Goal: Information Seeking & Learning: Check status

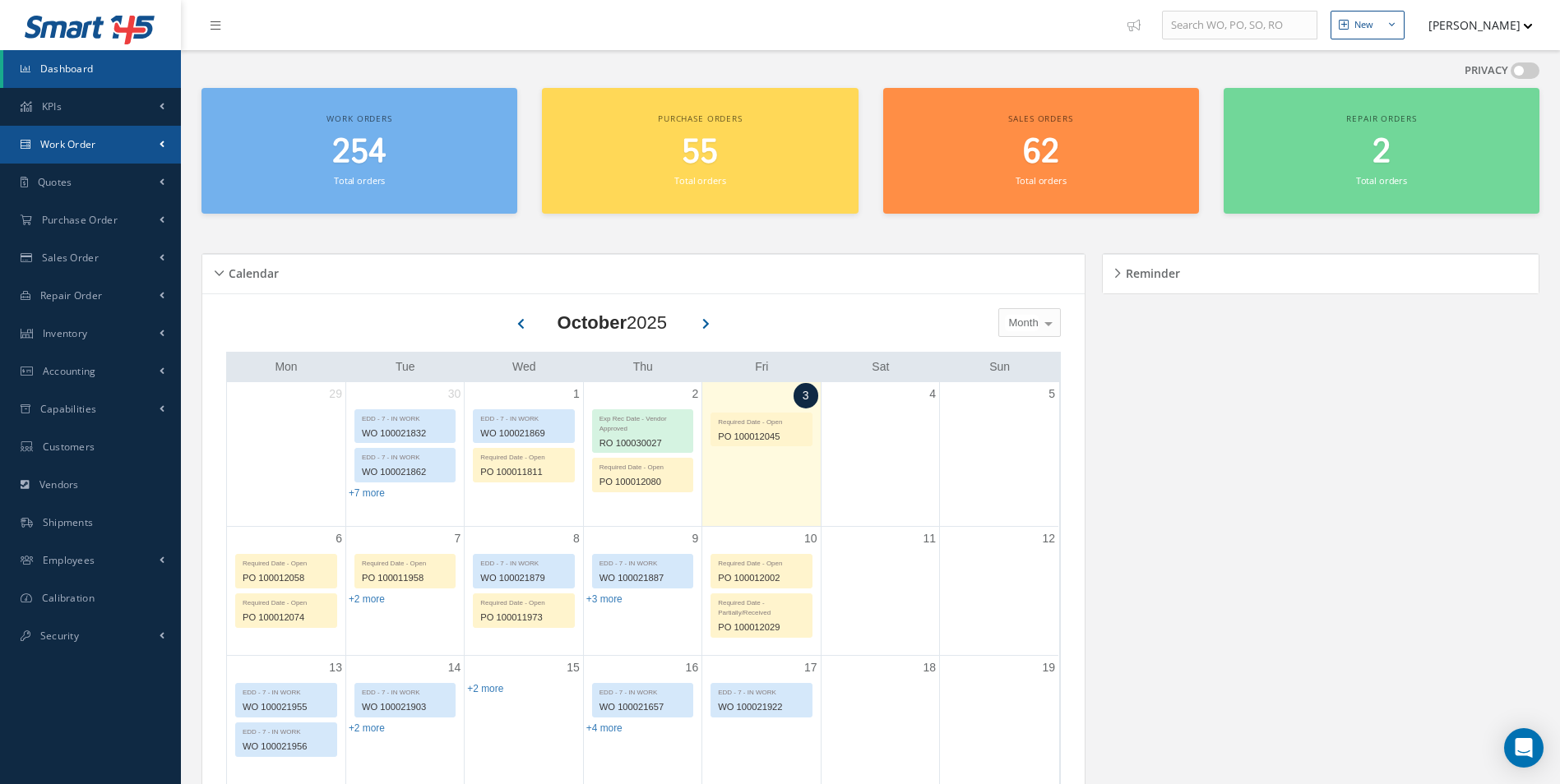
click at [86, 143] on span "Work Order" at bounding box center [68, 144] width 56 height 14
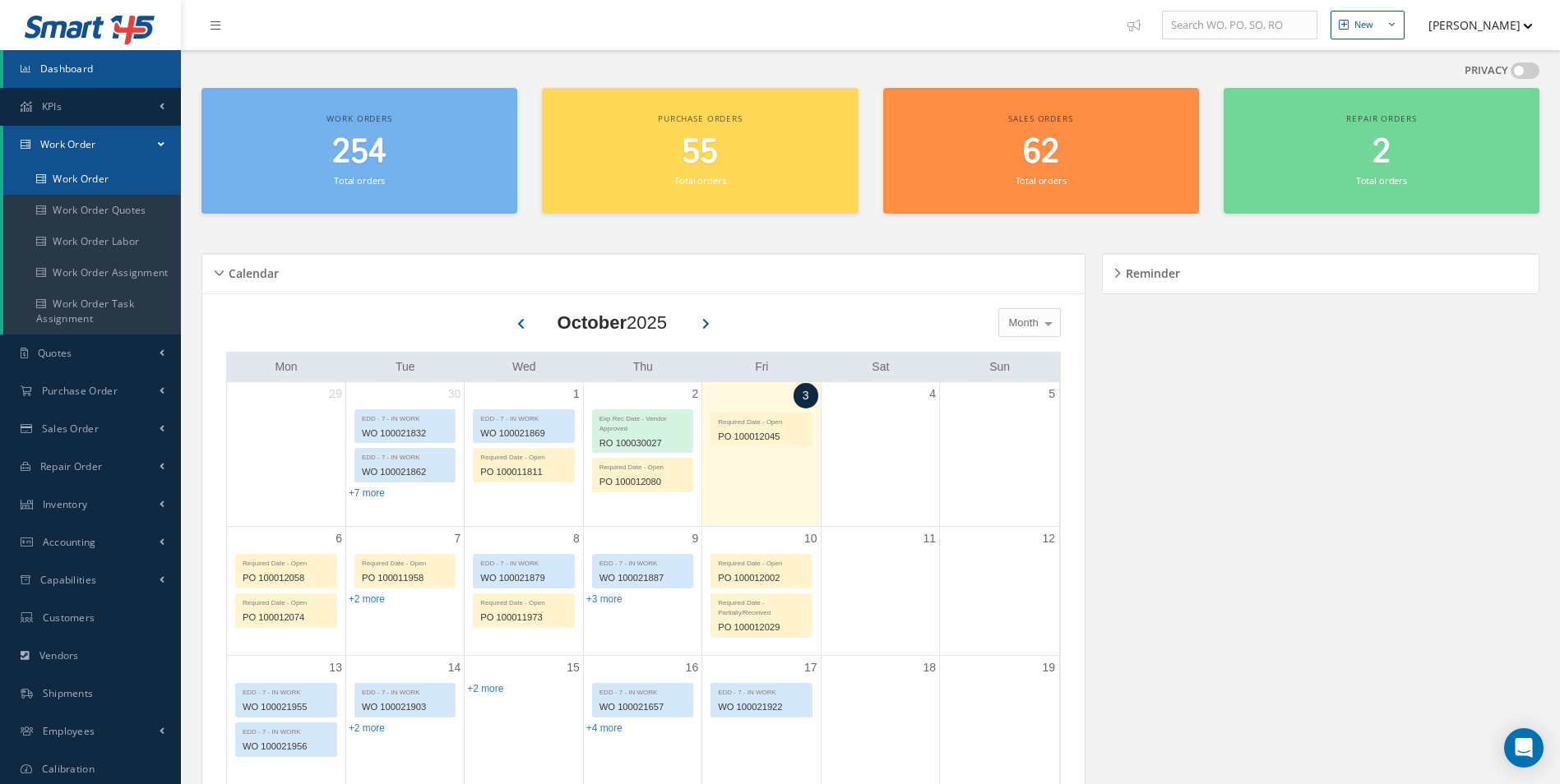
click at [81, 176] on link "Work Order" at bounding box center [92, 179] width 178 height 31
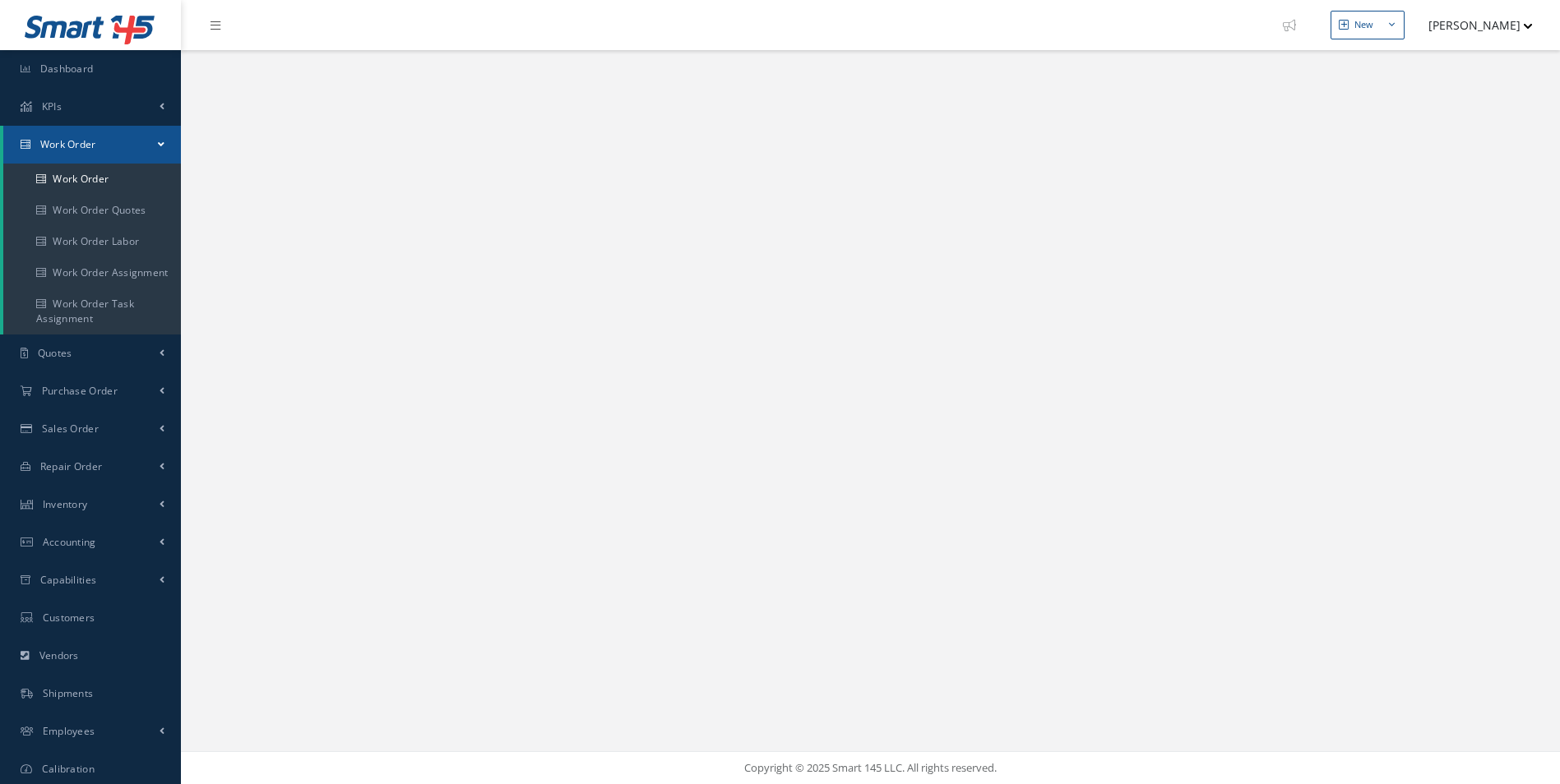
select select "25"
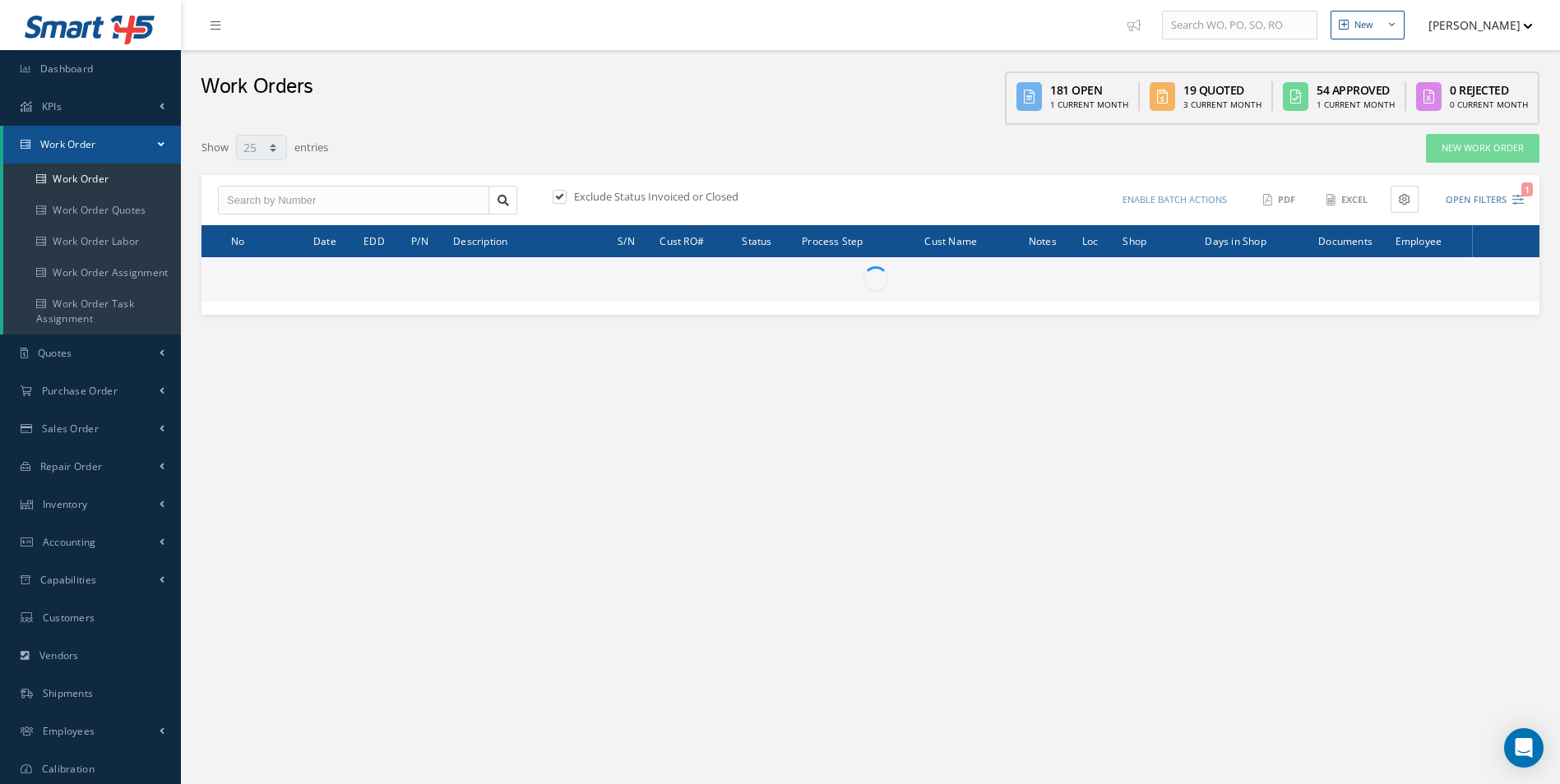
type input "All Work Request"
type input "All Work Performed"
type input "All Status"
type input "WO Part Status"
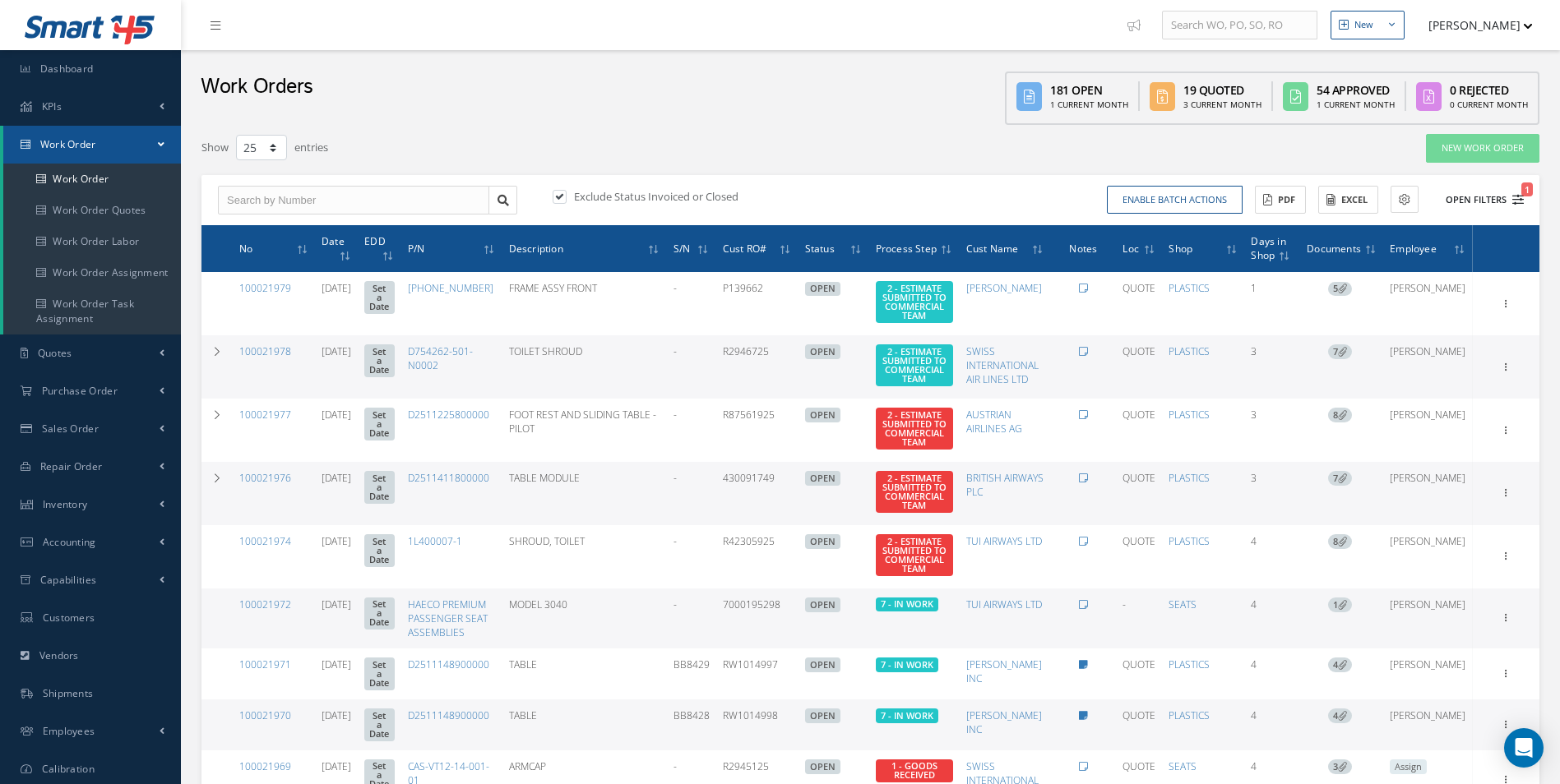
click at [1519, 196] on icon "1" at bounding box center [1518, 199] width 11 height 11
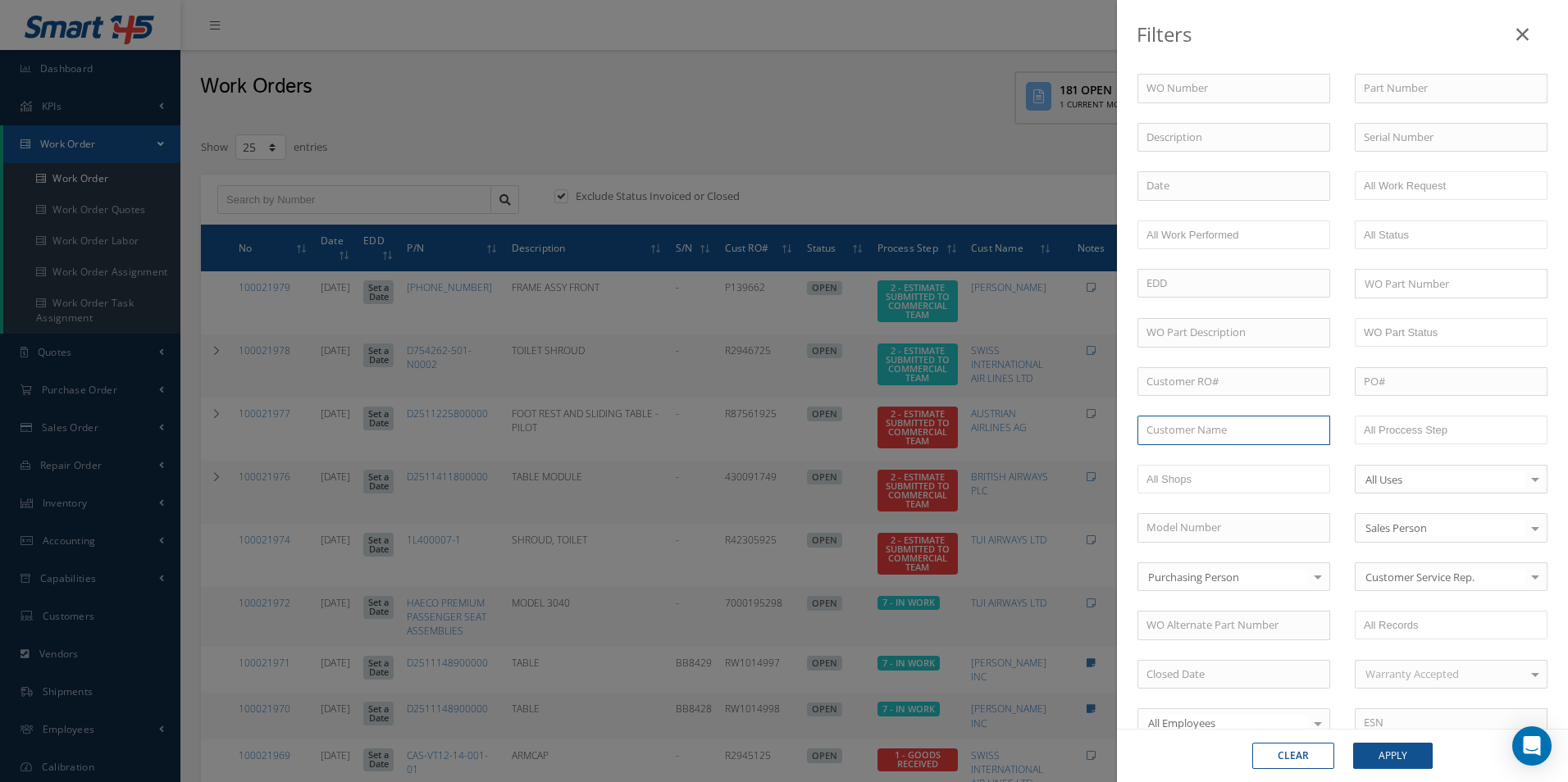
click at [1181, 433] on input "text" at bounding box center [1233, 430] width 193 height 29
drag, startPoint x: 1198, startPoint y: 459, endPoint x: 1202, endPoint y: 491, distance: 32.2
click at [1199, 459] on span "[PERSON_NAME]" at bounding box center [1189, 459] width 83 height 15
type input "[PERSON_NAME]"
click at [1391, 747] on button "Apply" at bounding box center [1393, 756] width 80 height 26
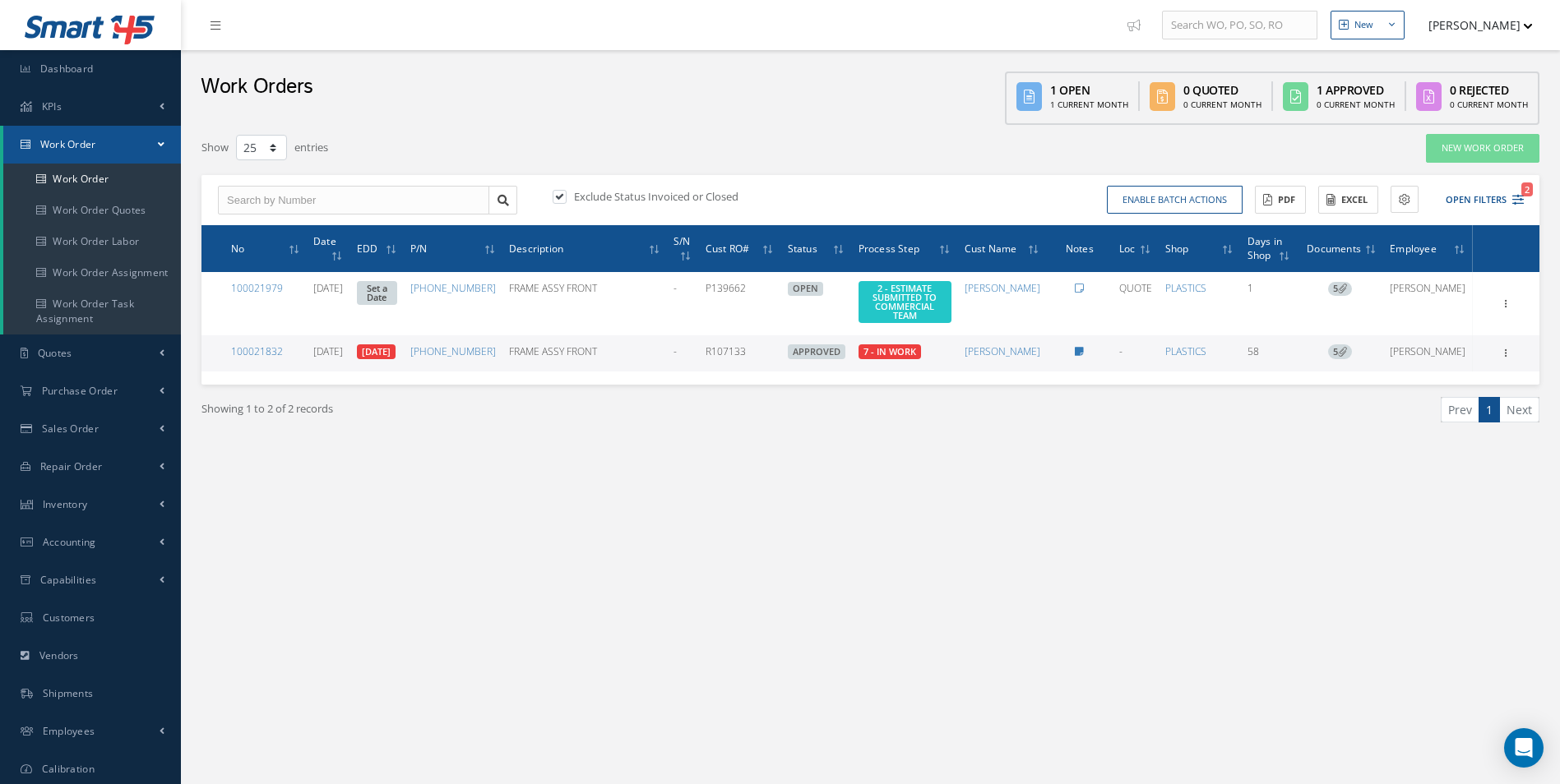
click at [566, 195] on label at bounding box center [568, 196] width 4 height 15
click at [563, 195] on input "checkbox" at bounding box center [558, 198] width 10 height 10
checkbox input "false"
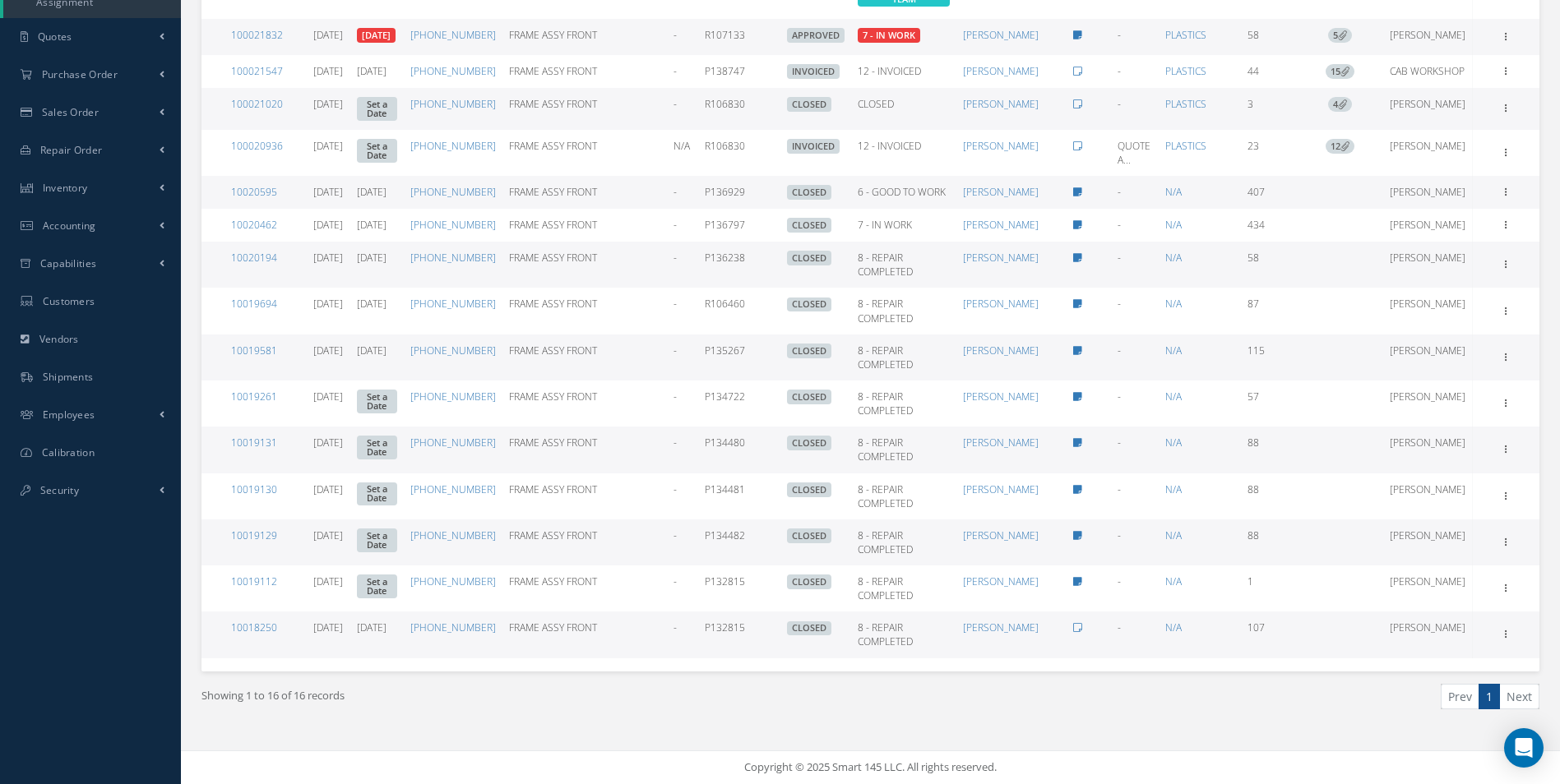
scroll to position [354, 0]
click at [249, 630] on link "10018250" at bounding box center [254, 627] width 46 height 14
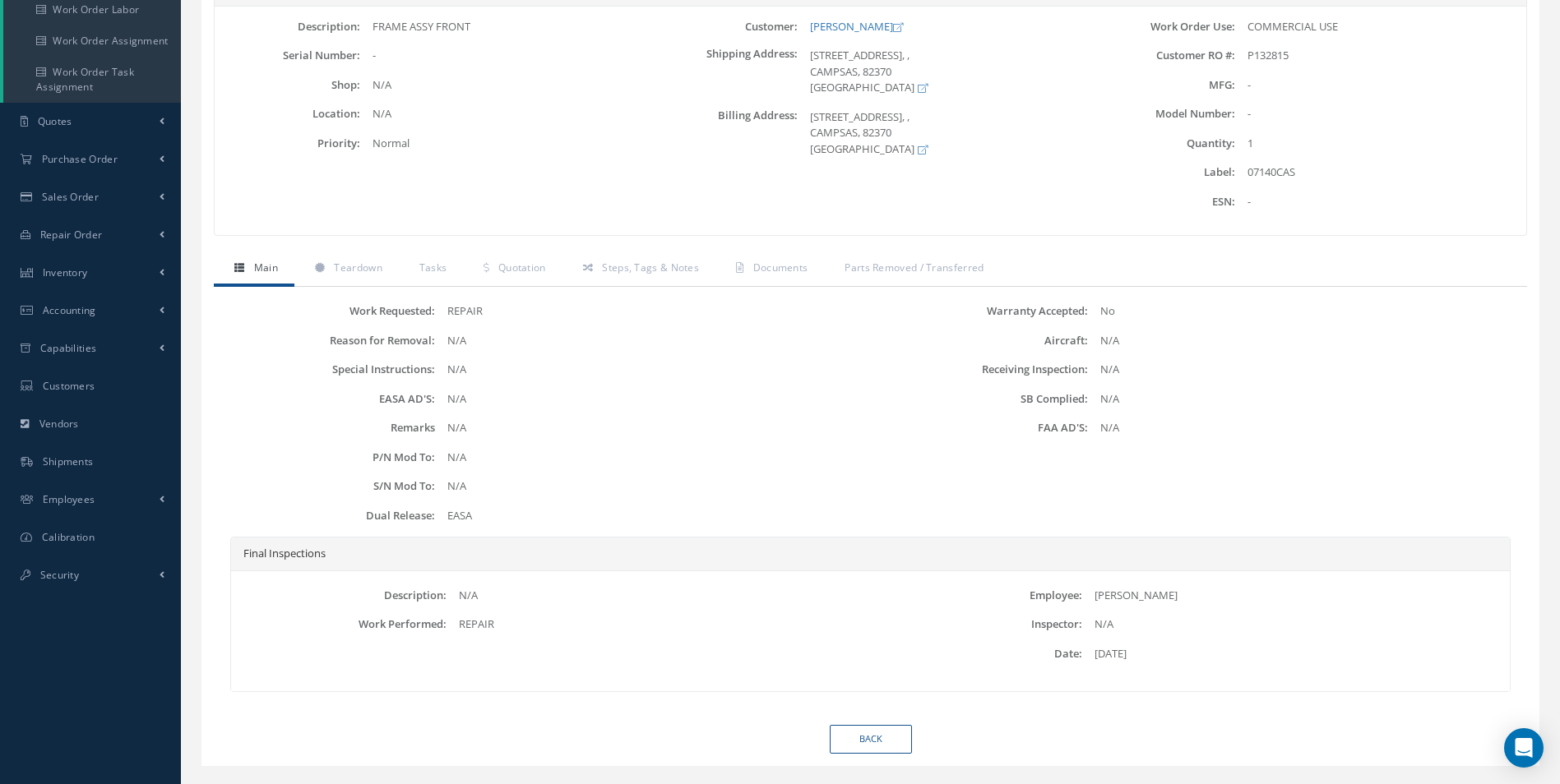
scroll to position [247, 0]
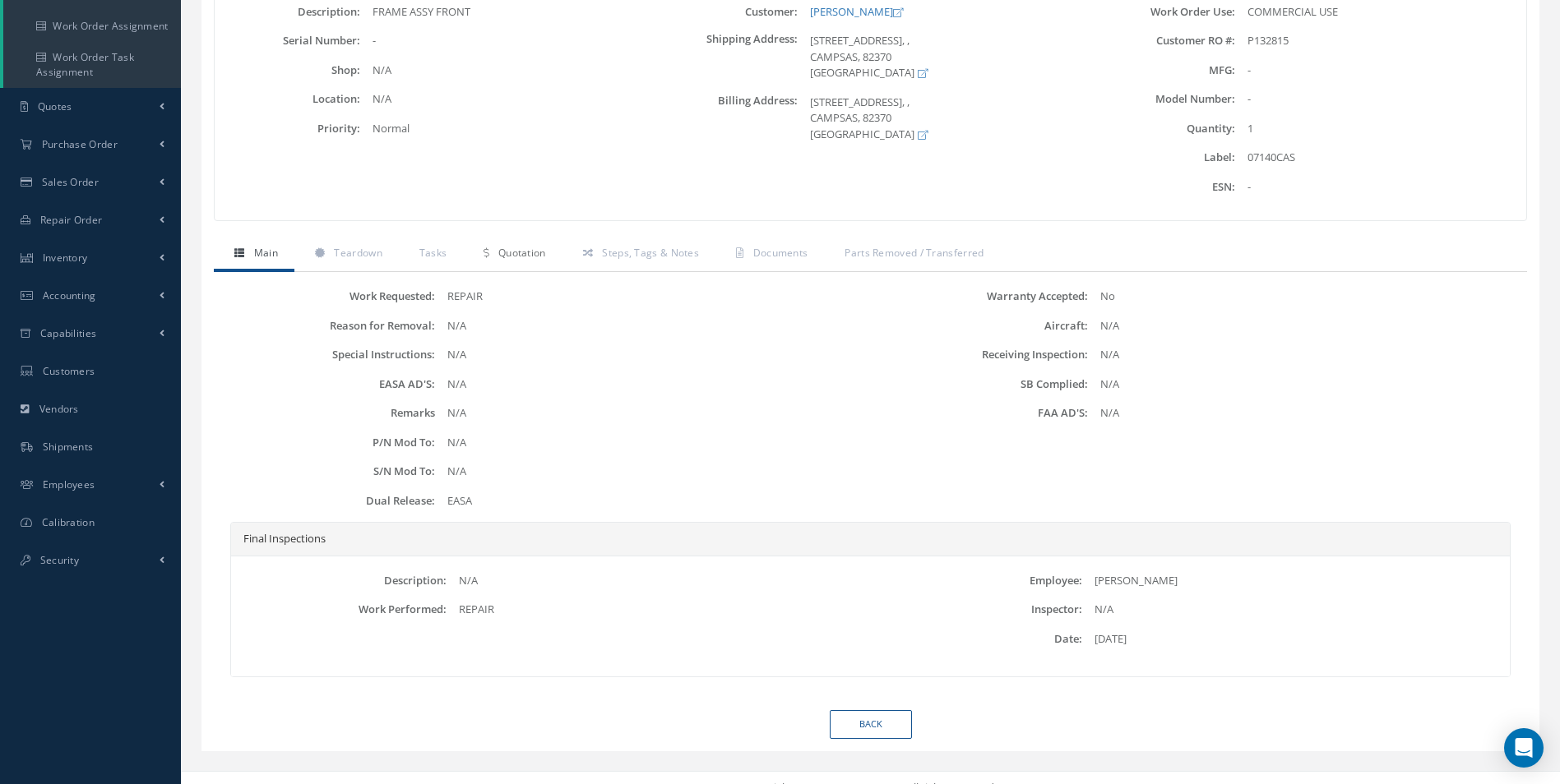
click at [532, 254] on span "Quotation" at bounding box center [522, 253] width 48 height 14
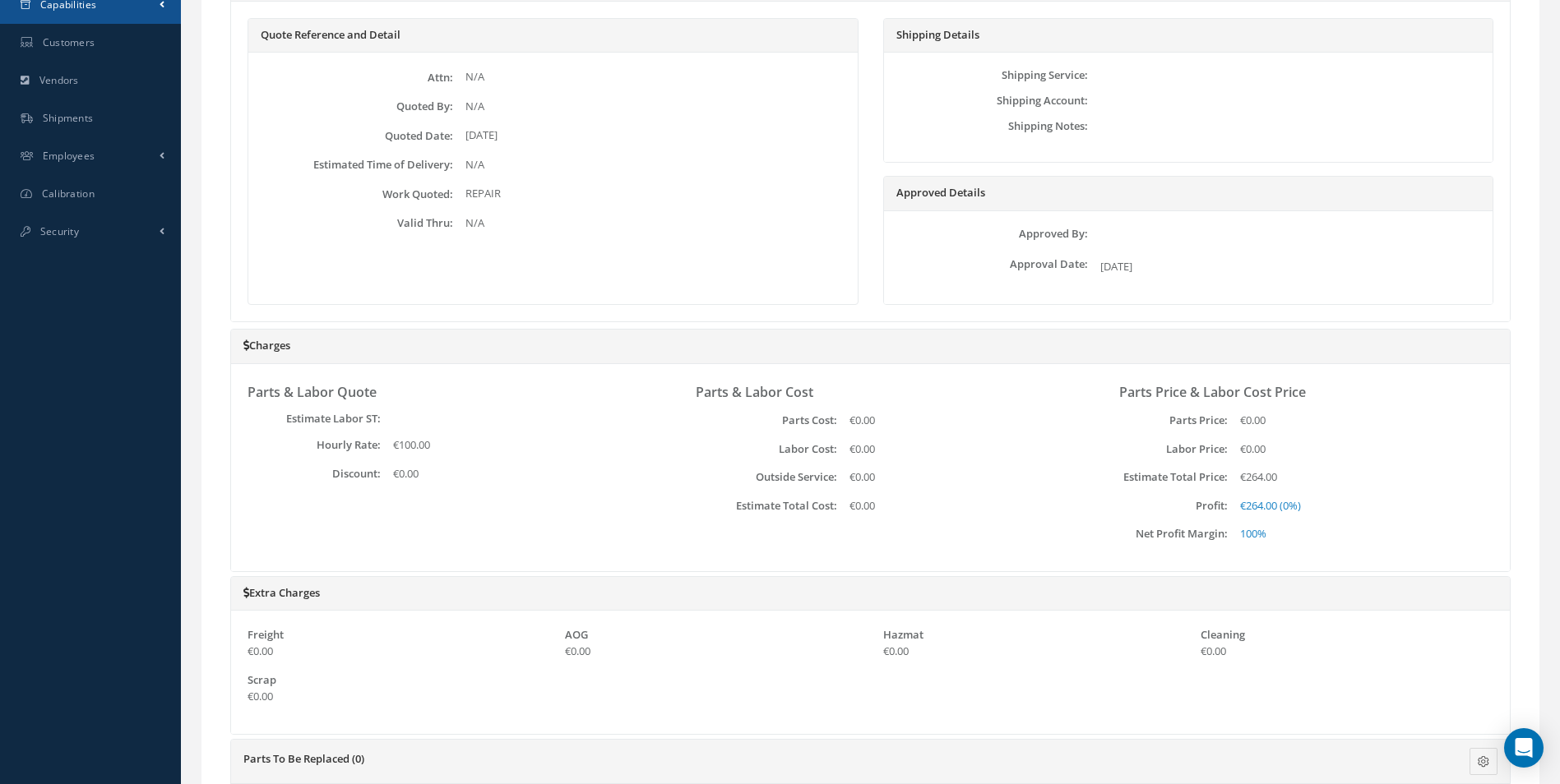
scroll to position [0, 0]
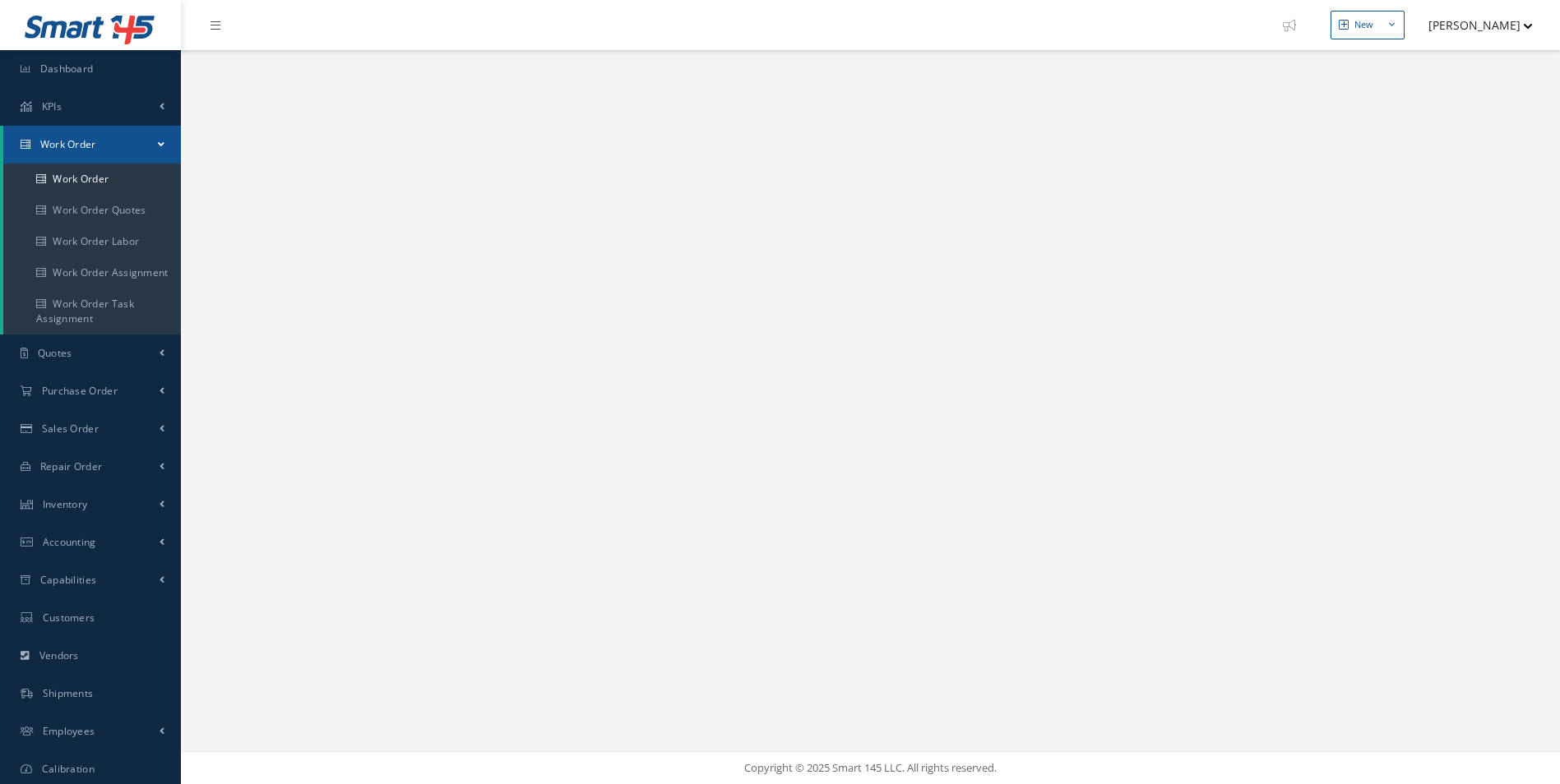
scroll to position [42, 0]
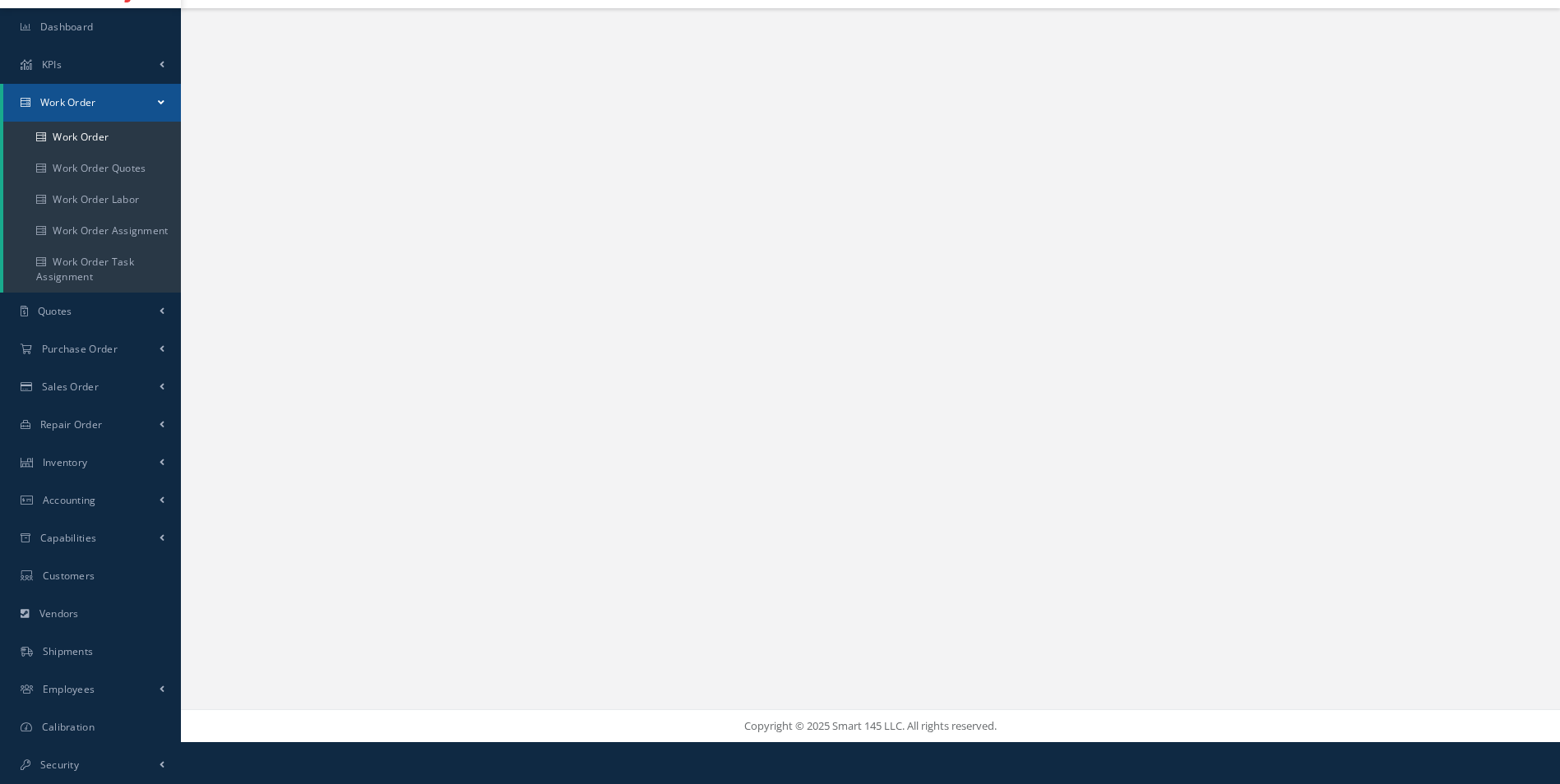
select select "25"
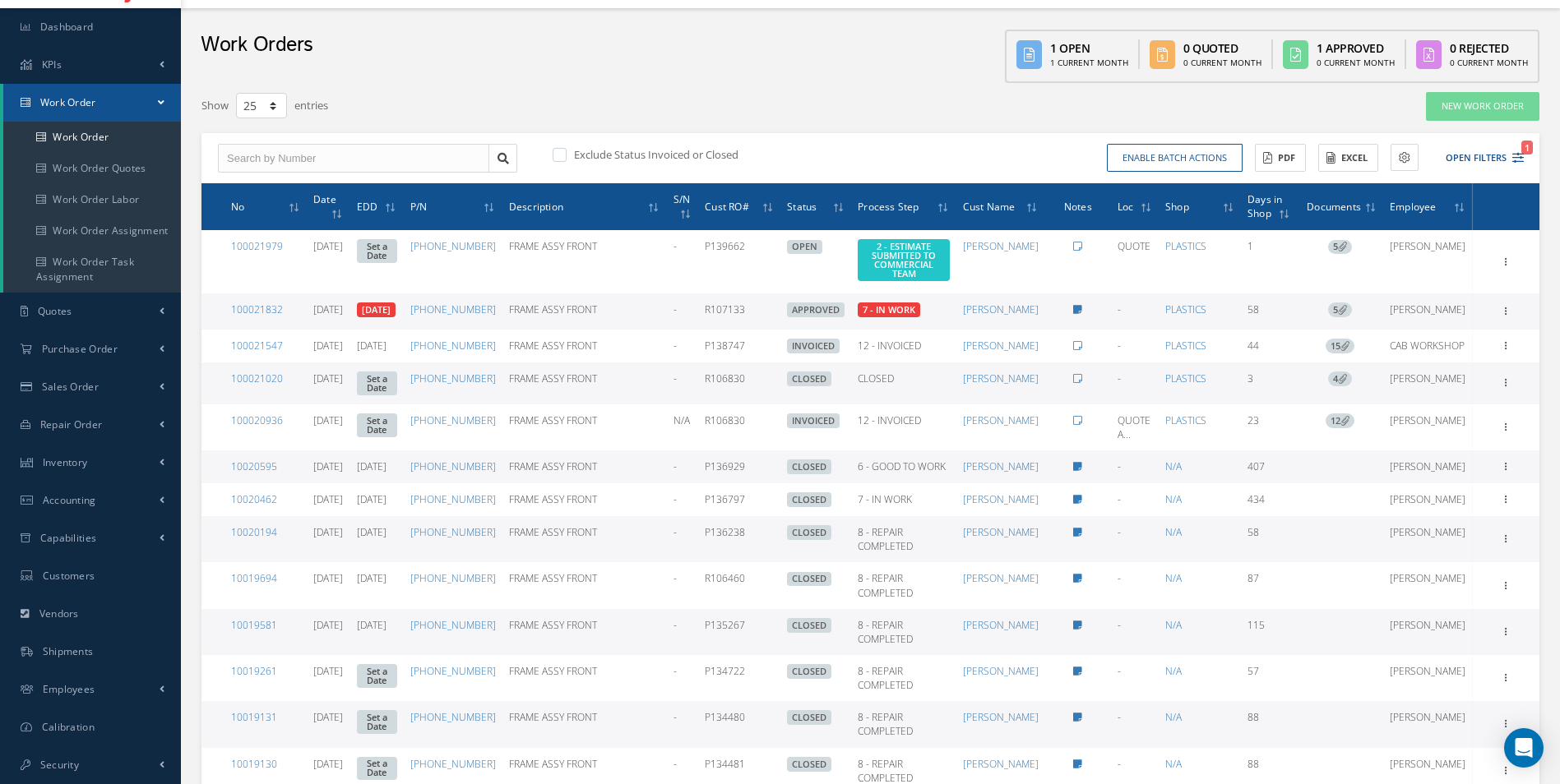
drag, startPoint x: 702, startPoint y: 291, endPoint x: 744, endPoint y: 296, distance: 42.3
click at [744, 296] on td "R107133" at bounding box center [739, 312] width 82 height 36
drag, startPoint x: 744, startPoint y: 296, endPoint x: 734, endPoint y: 293, distance: 10.4
copy td "R107133"
